Goal: Information Seeking & Learning: Learn about a topic

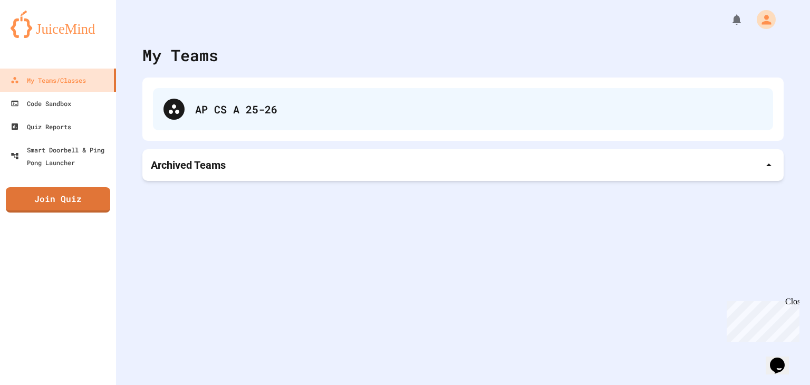
click at [233, 95] on div "AP CS A 25-26" at bounding box center [463, 109] width 620 height 42
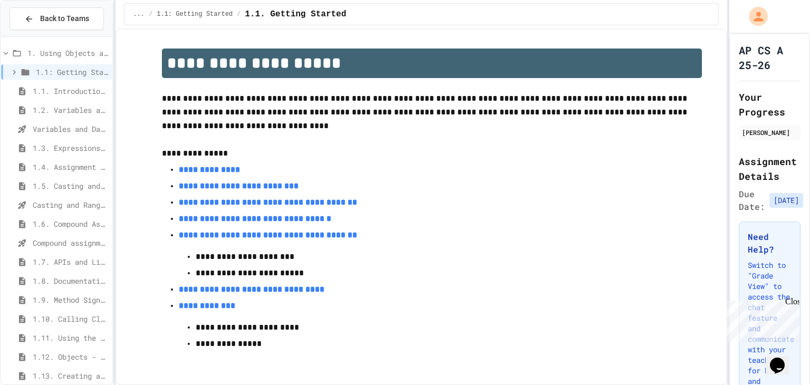
click at [75, 226] on span "1.6. Compound Assignment Operators" at bounding box center [70, 223] width 75 height 11
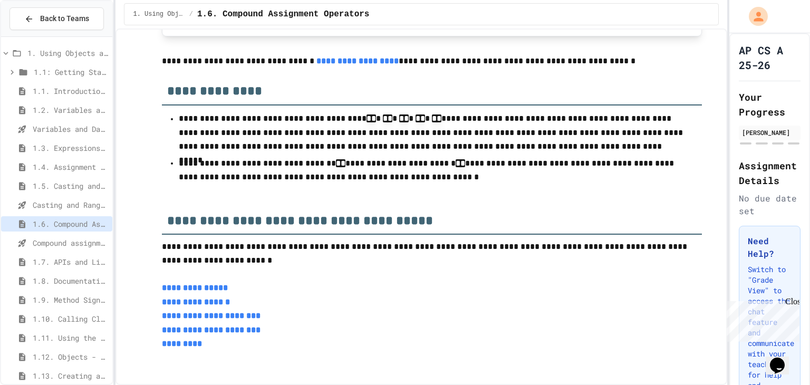
scroll to position [2644, 0]
click at [71, 262] on span "1.7. APIs and Libraries" at bounding box center [70, 261] width 75 height 11
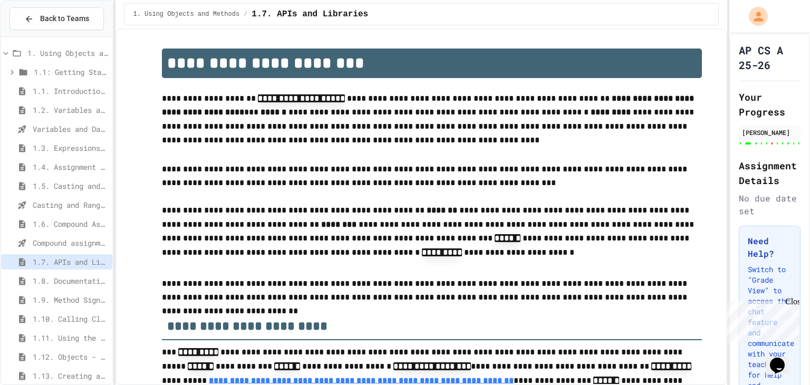
type input "**"
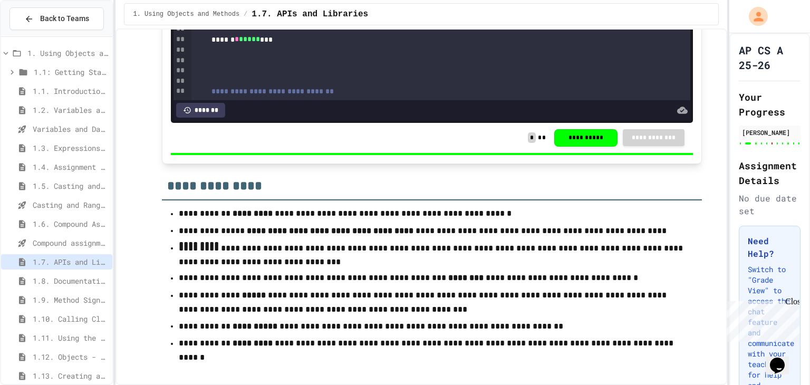
scroll to position [5232, 0]
click at [82, 280] on span "1.8. Documentation with Comments and Preconditions" at bounding box center [70, 280] width 75 height 11
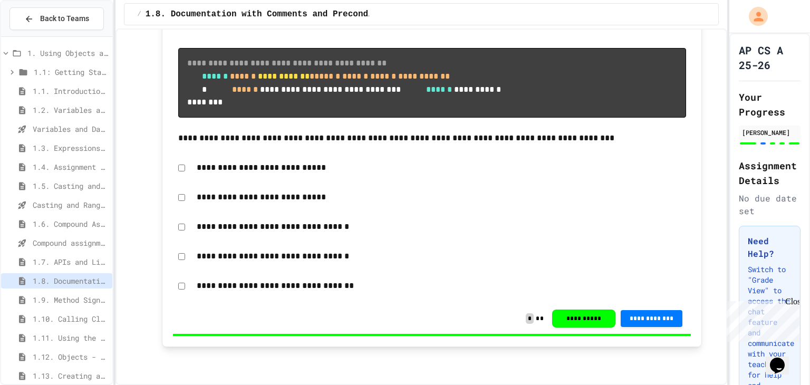
scroll to position [5877, 0]
click at [61, 298] on span "1.9. Method Signatures" at bounding box center [70, 299] width 75 height 11
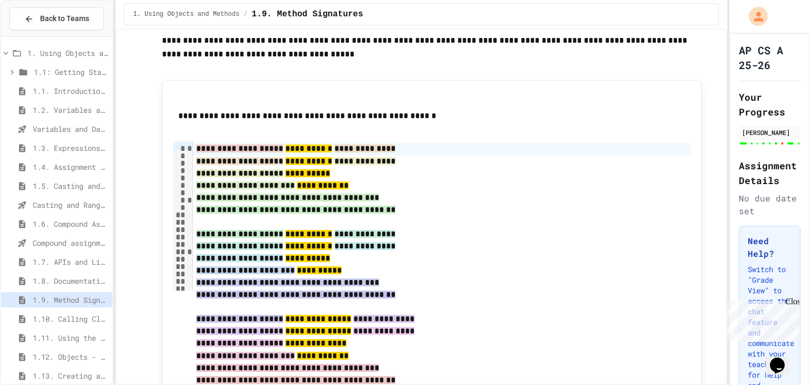
scroll to position [5630, 0]
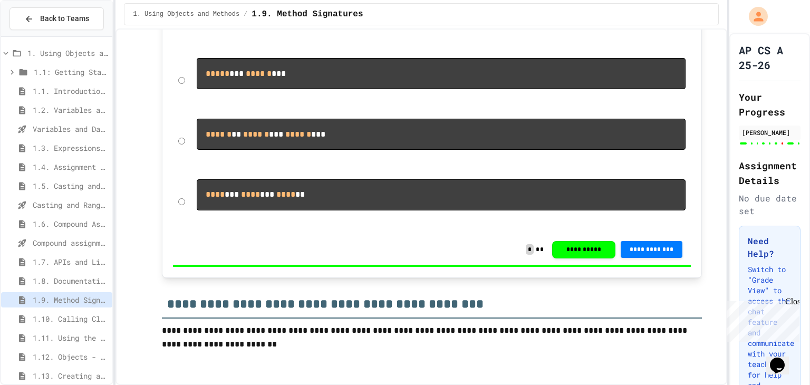
scroll to position [8101, 0]
click at [76, 320] on span "1.10. Calling Class Methods" at bounding box center [70, 318] width 75 height 11
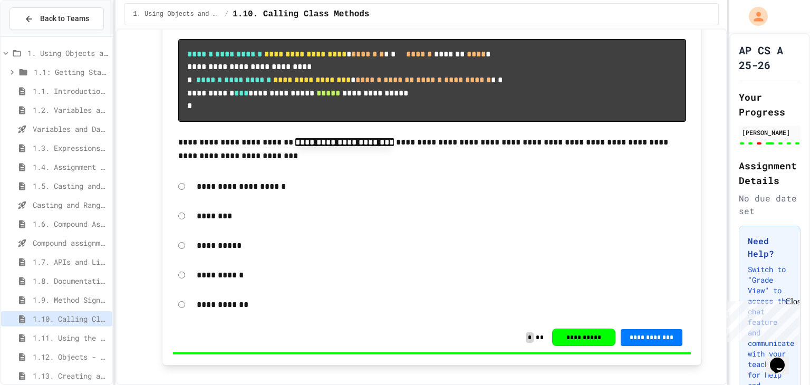
scroll to position [5497, 0]
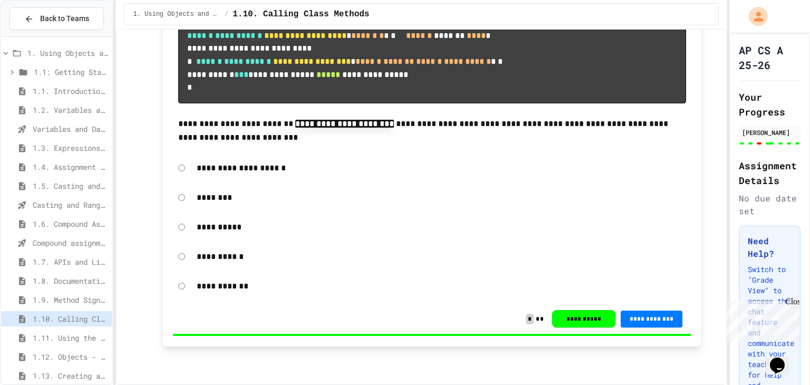
click at [91, 335] on span "1.11. Using the Math Class" at bounding box center [70, 337] width 75 height 11
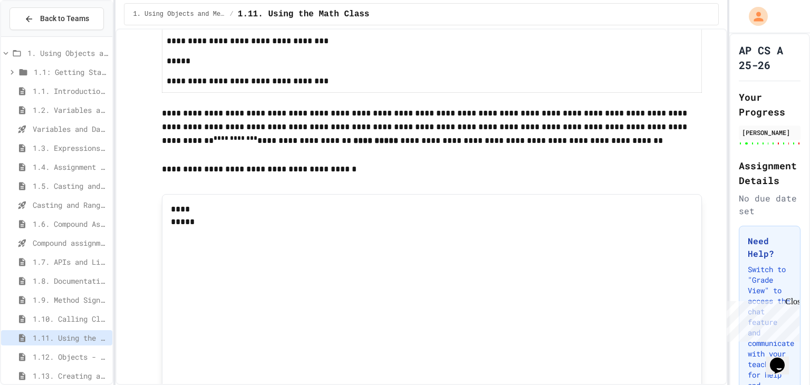
scroll to position [6577, 0]
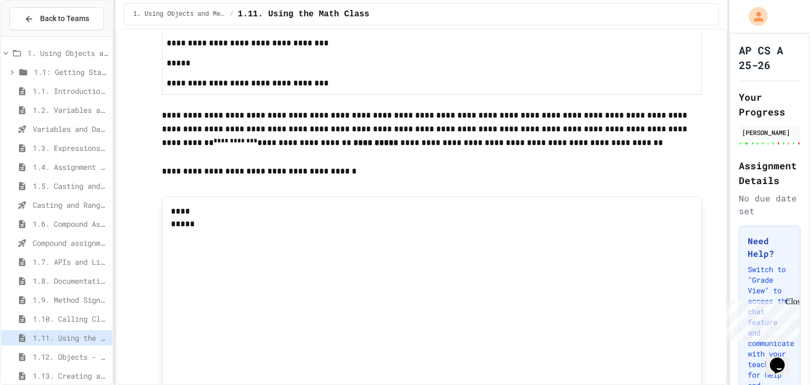
drag, startPoint x: 175, startPoint y: 112, endPoint x: 235, endPoint y: 131, distance: 63.1
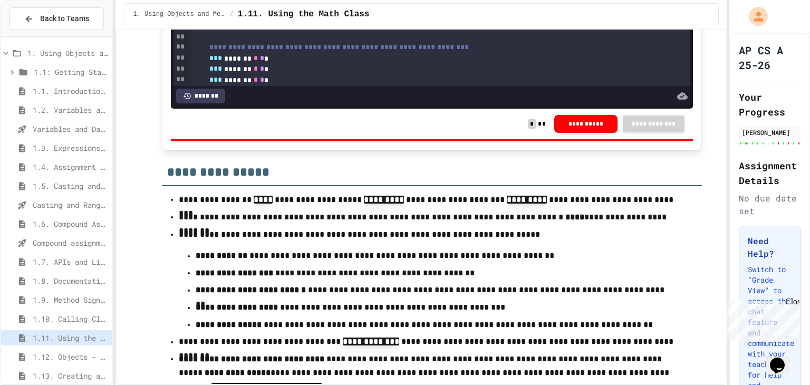
scroll to position [7930, 0]
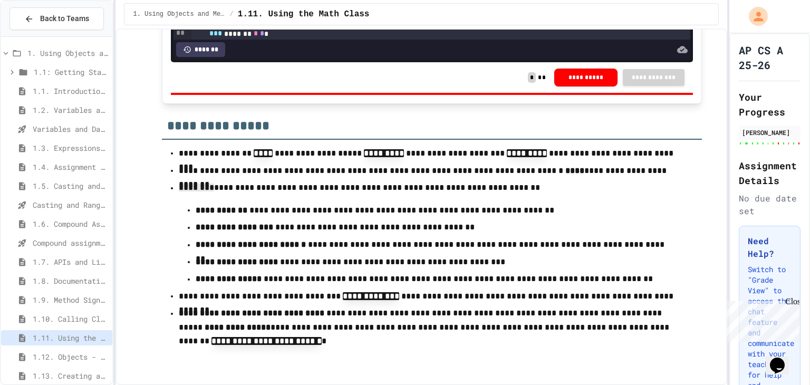
drag, startPoint x: 175, startPoint y: 186, endPoint x: 206, endPoint y: 192, distance: 31.1
click at [206, 192] on p "**********" at bounding box center [432, 188] width 506 height 15
click at [165, 207] on ul "**********" at bounding box center [432, 248] width 540 height 206
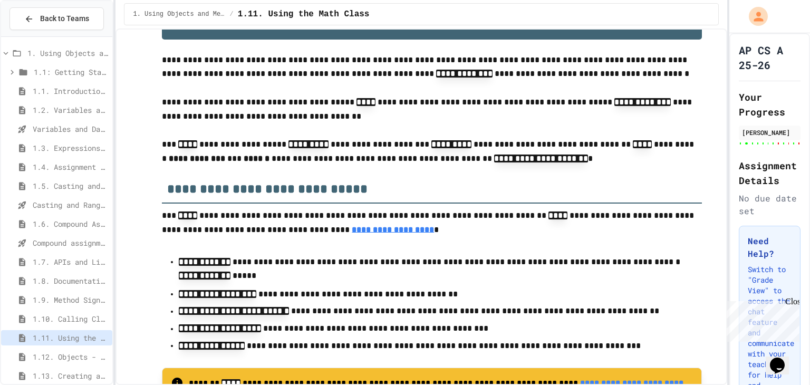
scroll to position [0, 0]
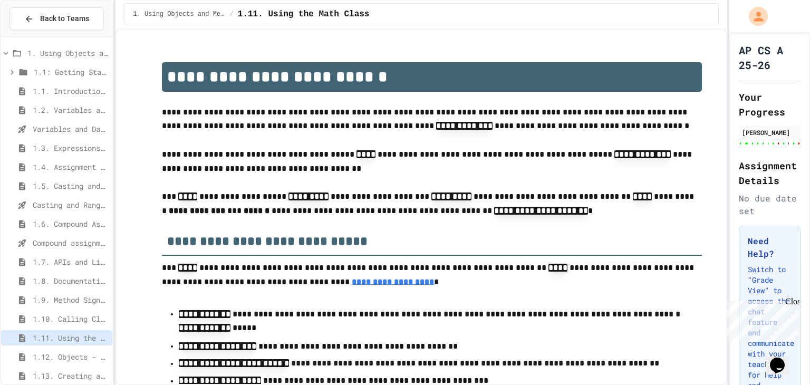
click at [62, 317] on span "1.10. Calling Class Methods" at bounding box center [70, 318] width 75 height 11
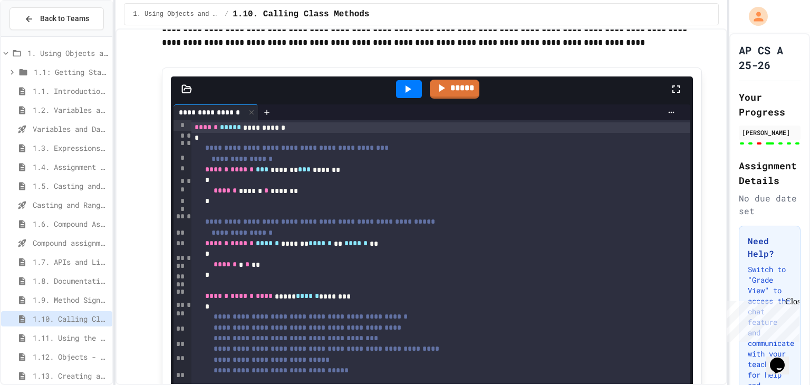
scroll to position [2511, 0]
drag, startPoint x: 174, startPoint y: 178, endPoint x: 215, endPoint y: 187, distance: 42.2
click at [215, 5] on strong "**********" at bounding box center [195, 1] width 66 height 8
click at [215, 4] on span "**********" at bounding box center [199, 0] width 47 height 8
click at [219, 7] on p "**********" at bounding box center [432, 1] width 540 height 14
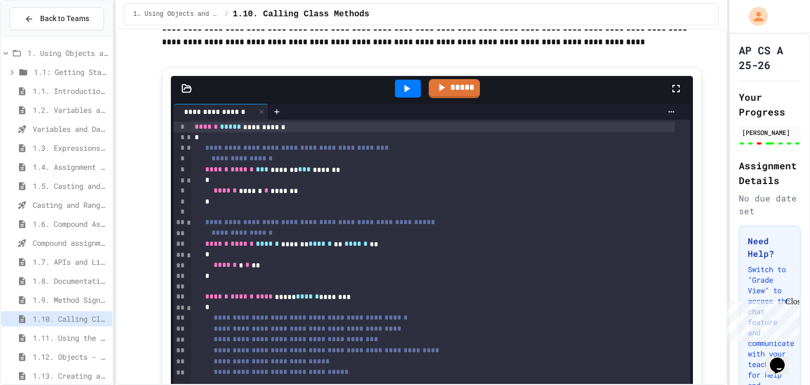
click at [80, 184] on span "1.5. Casting and Ranges of Values" at bounding box center [70, 185] width 75 height 11
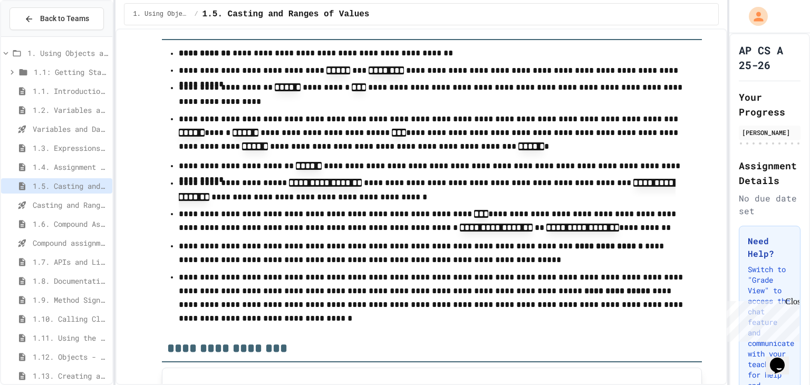
scroll to position [6181, 0]
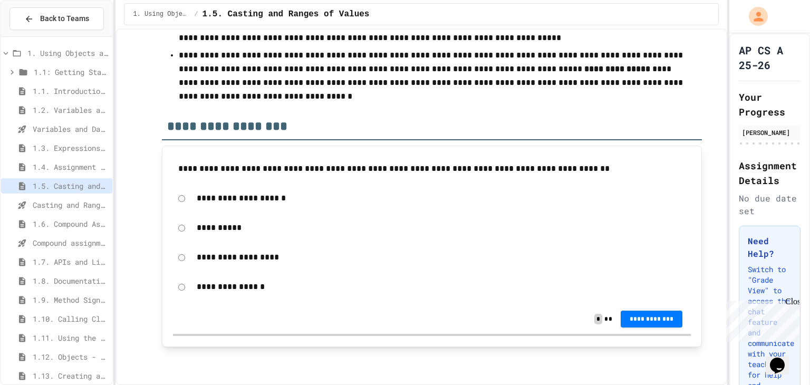
click at [72, 221] on span "1.6. Compound Assignment Operators" at bounding box center [70, 223] width 75 height 11
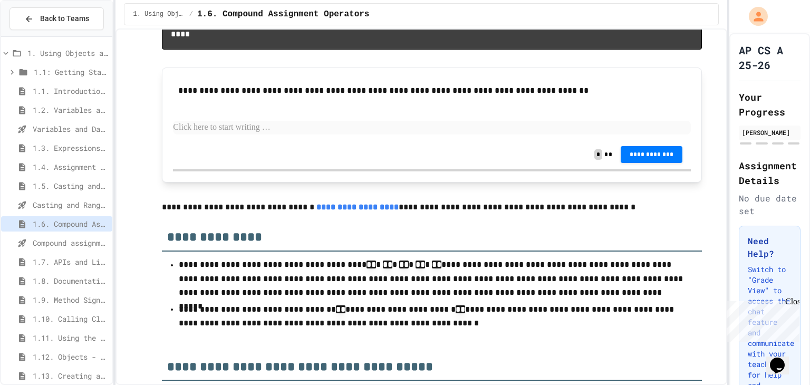
scroll to position [2644, 0]
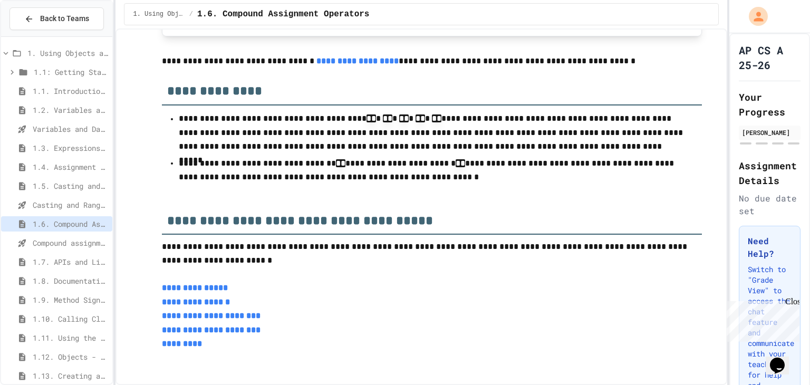
click at [72, 261] on span "1.7. APIs and Libraries" at bounding box center [70, 261] width 75 height 11
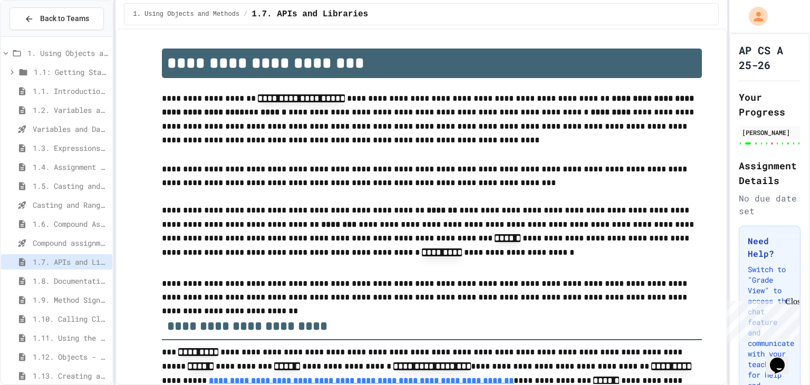
type input "**"
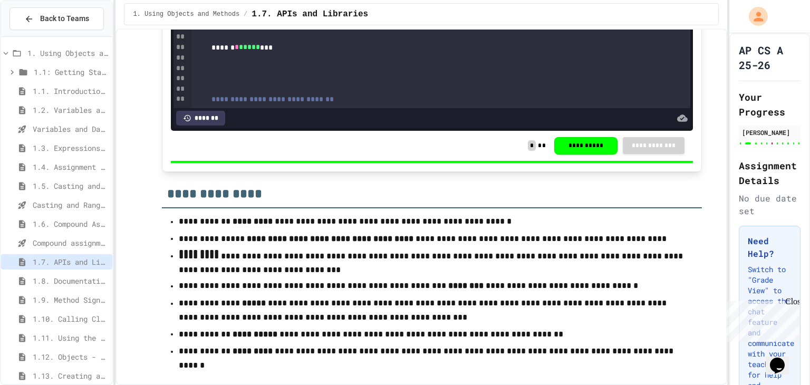
scroll to position [5232, 0]
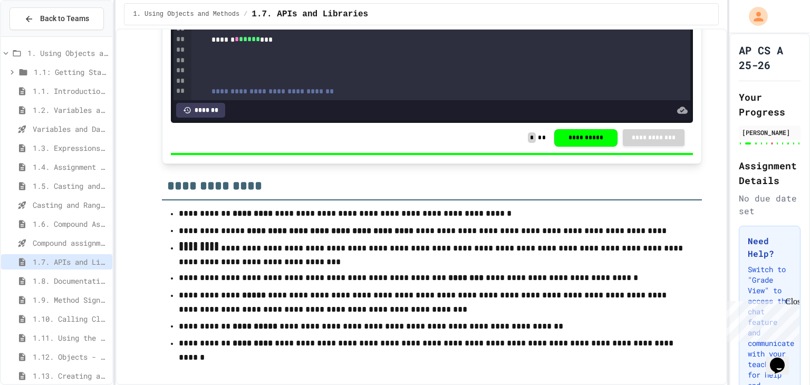
click at [90, 279] on span "1.8. Documentation with Comments and Preconditions" at bounding box center [70, 280] width 75 height 11
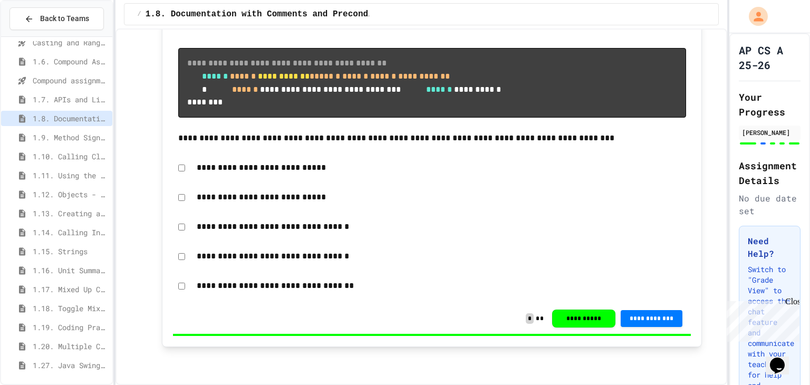
scroll to position [5877, 0]
click at [49, 132] on span "1.9. Method Signatures" at bounding box center [70, 137] width 75 height 11
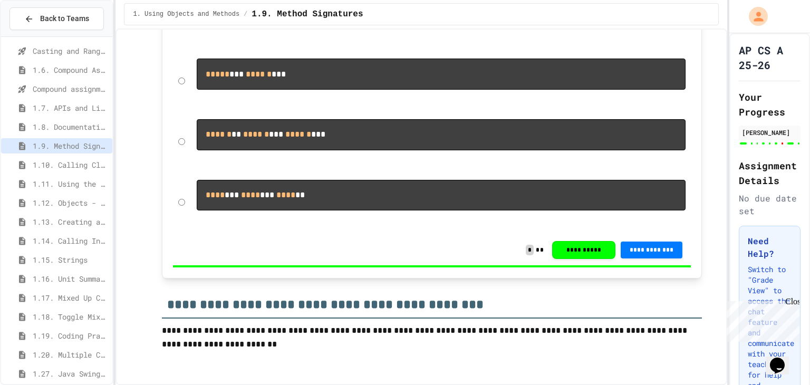
scroll to position [8099, 0]
click at [62, 167] on span "1.10. Calling Class Methods" at bounding box center [70, 164] width 75 height 11
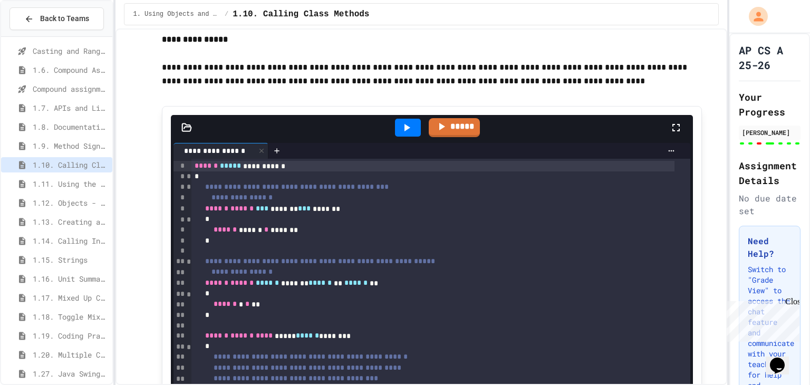
scroll to position [2537, 0]
